Goal: Information Seeking & Learning: Get advice/opinions

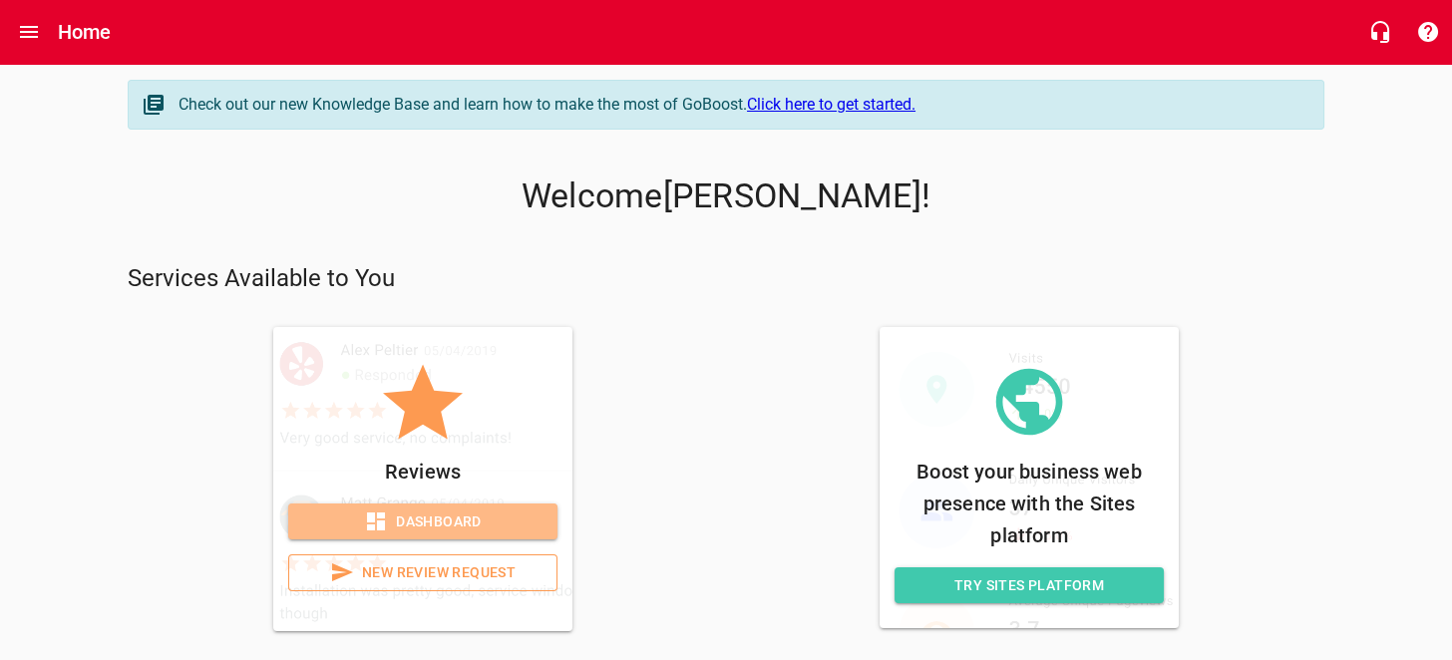
click at [486, 513] on span "Dashboard" at bounding box center [422, 522] width 237 height 25
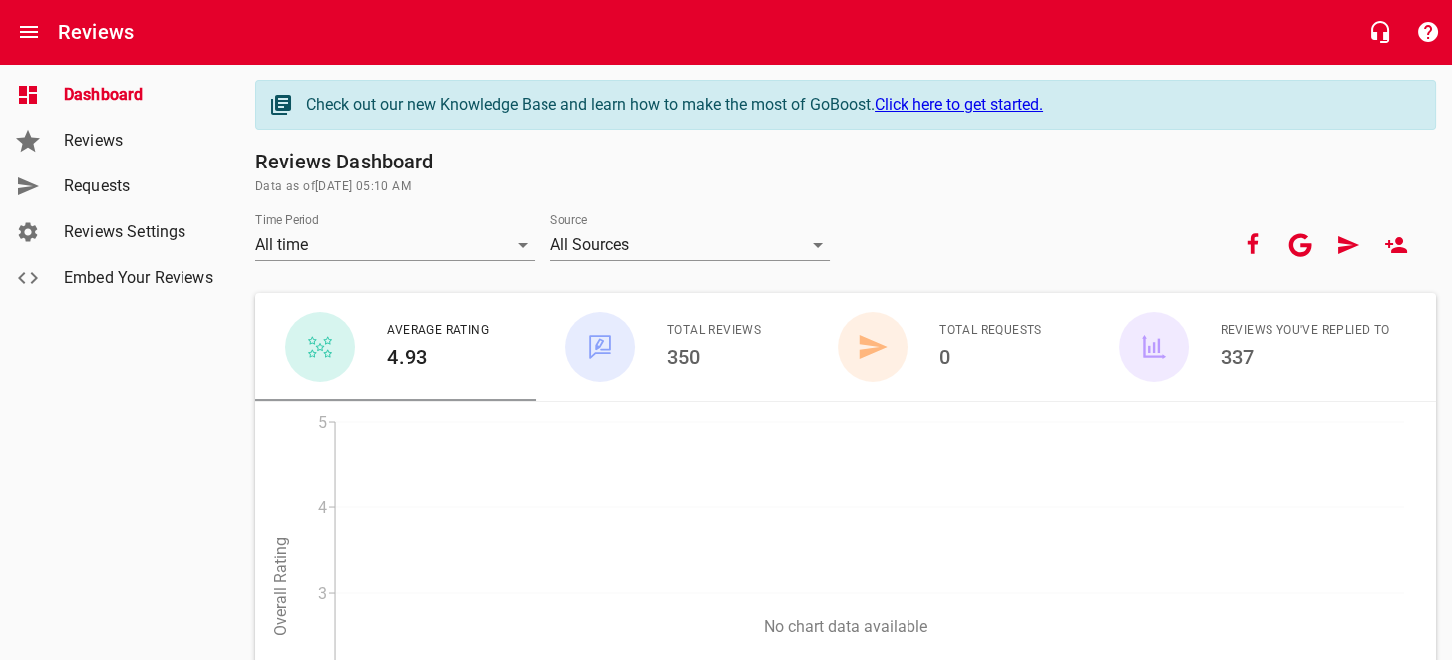
click at [90, 157] on link "Reviews" at bounding box center [119, 141] width 239 height 46
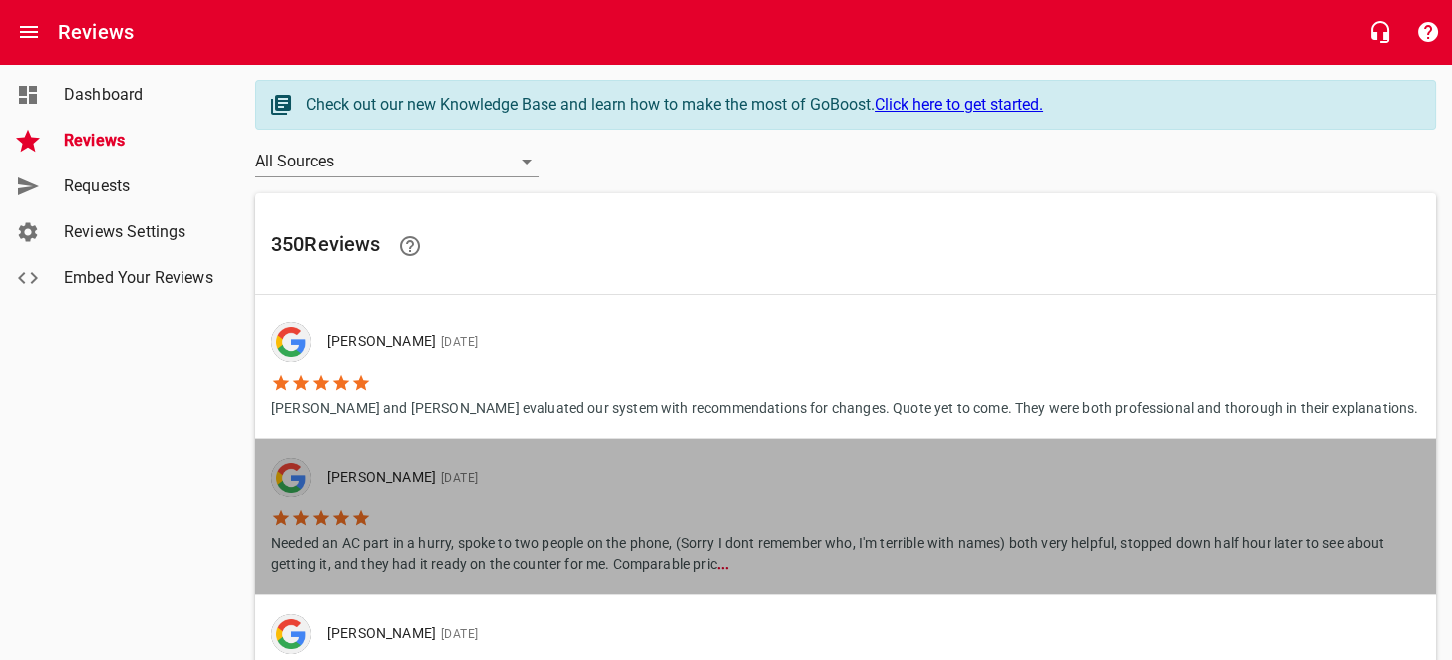
click at [486, 563] on p "Needed an AC part in a hurry, spoke to two people on the phone, (Sorry I dont r…" at bounding box center [845, 552] width 1149 height 47
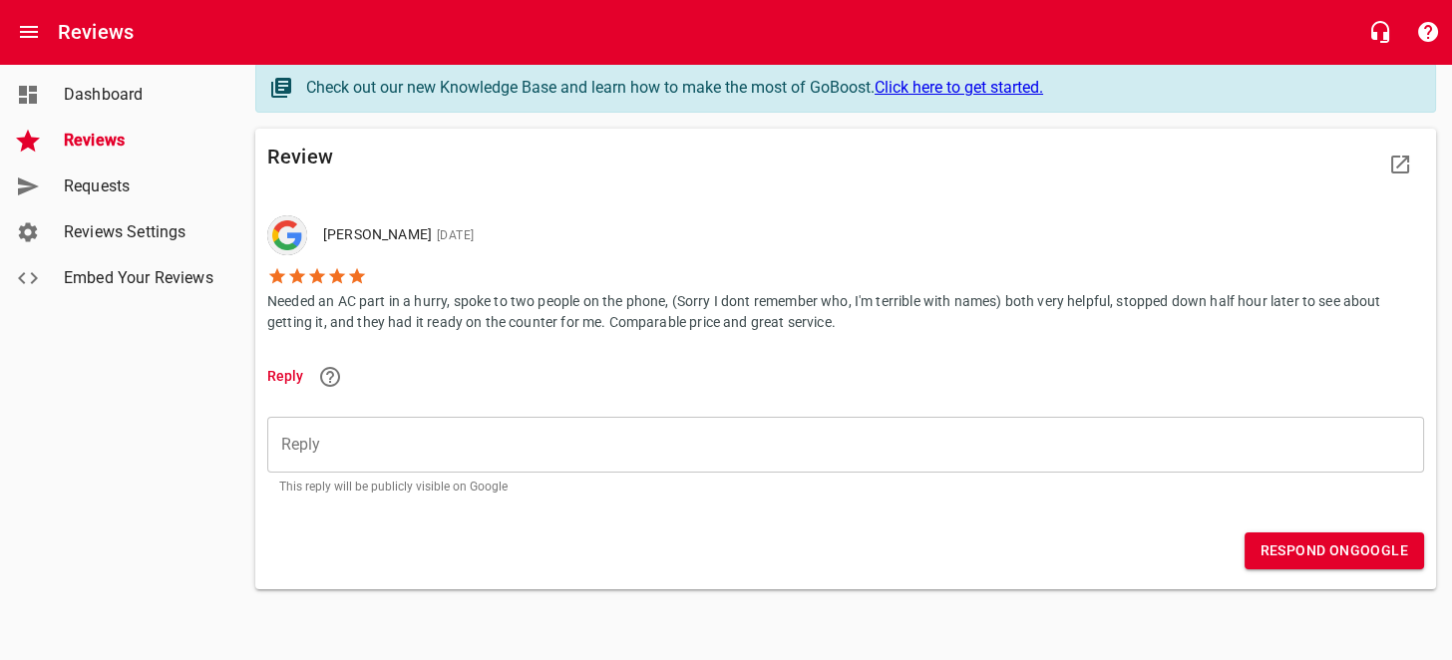
scroll to position [27, 0]
